Goal: Check status

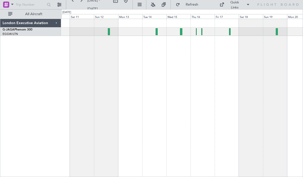
click at [112, 32] on div at bounding box center [181, 31] width 241 height 8
click at [108, 33] on div at bounding box center [109, 31] width 2 height 7
click at [277, 32] on div at bounding box center [277, 31] width 2 height 7
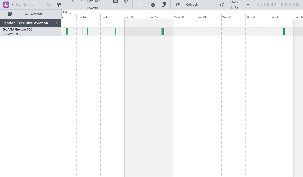
click at [286, 31] on div at bounding box center [181, 31] width 241 height 8
click at [284, 31] on div at bounding box center [283, 31] width 1 height 7
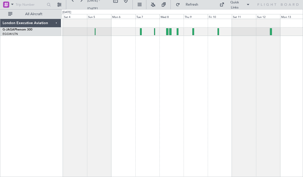
click at [156, 33] on div at bounding box center [181, 31] width 241 height 8
click at [157, 32] on div at bounding box center [181, 31] width 241 height 8
click at [157, 34] on div at bounding box center [181, 31] width 241 height 8
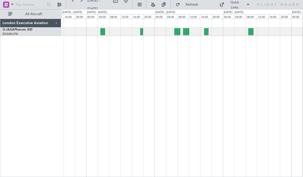
click at [162, 33] on div at bounding box center [181, 31] width 241 height 8
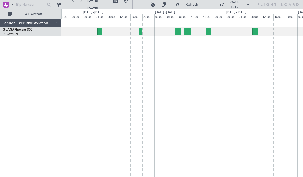
click at [142, 33] on div at bounding box center [181, 31] width 241 height 8
click at [142, 32] on div at bounding box center [181, 31] width 241 height 8
click at [142, 34] on div at bounding box center [181, 31] width 241 height 8
click at [143, 32] on div at bounding box center [181, 31] width 241 height 8
click at [101, 33] on div at bounding box center [99, 31] width 5 height 7
